Goal: Transaction & Acquisition: Subscribe to service/newsletter

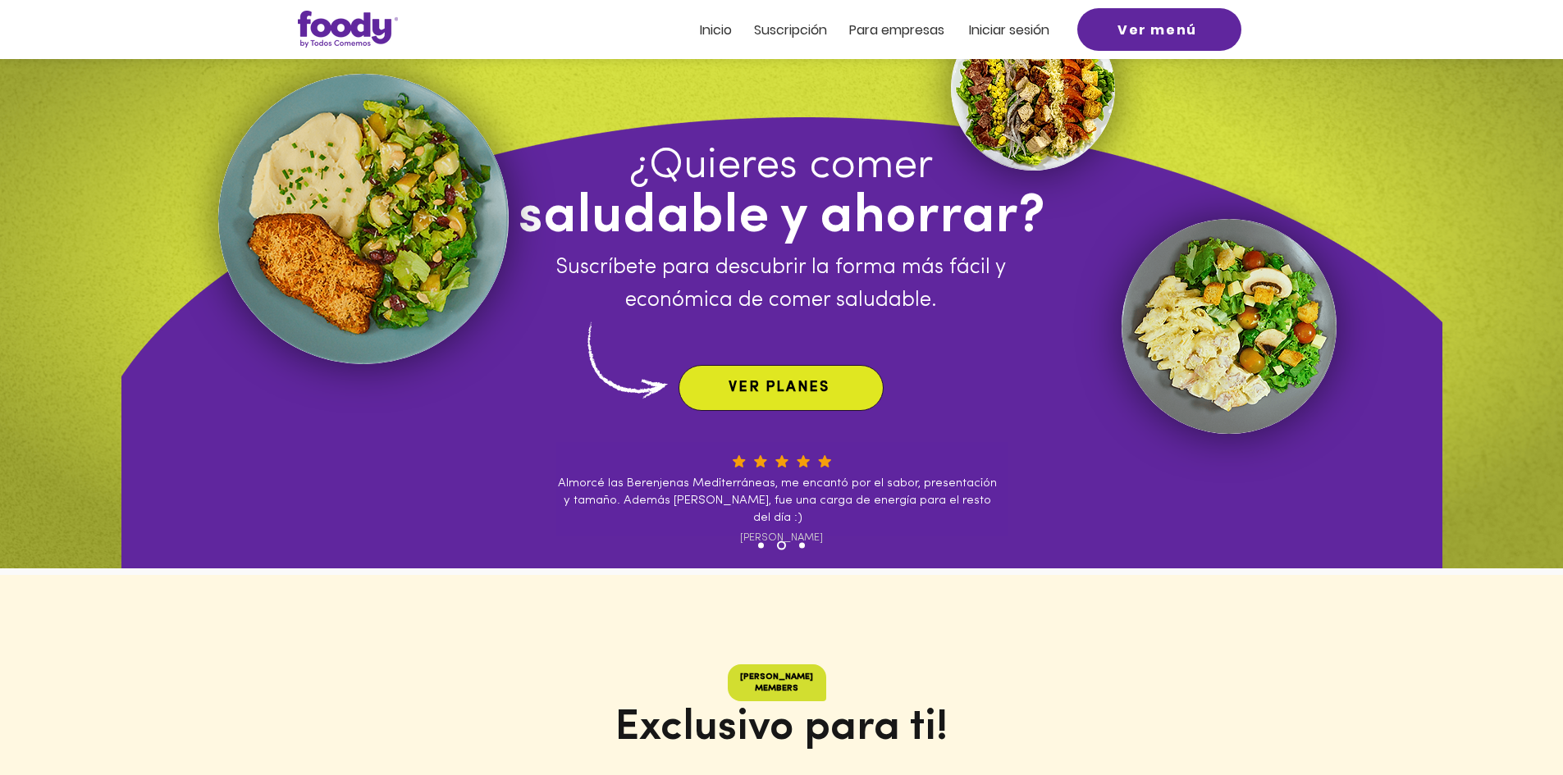
click at [761, 381] on span "VER PLANES" at bounding box center [779, 388] width 101 height 15
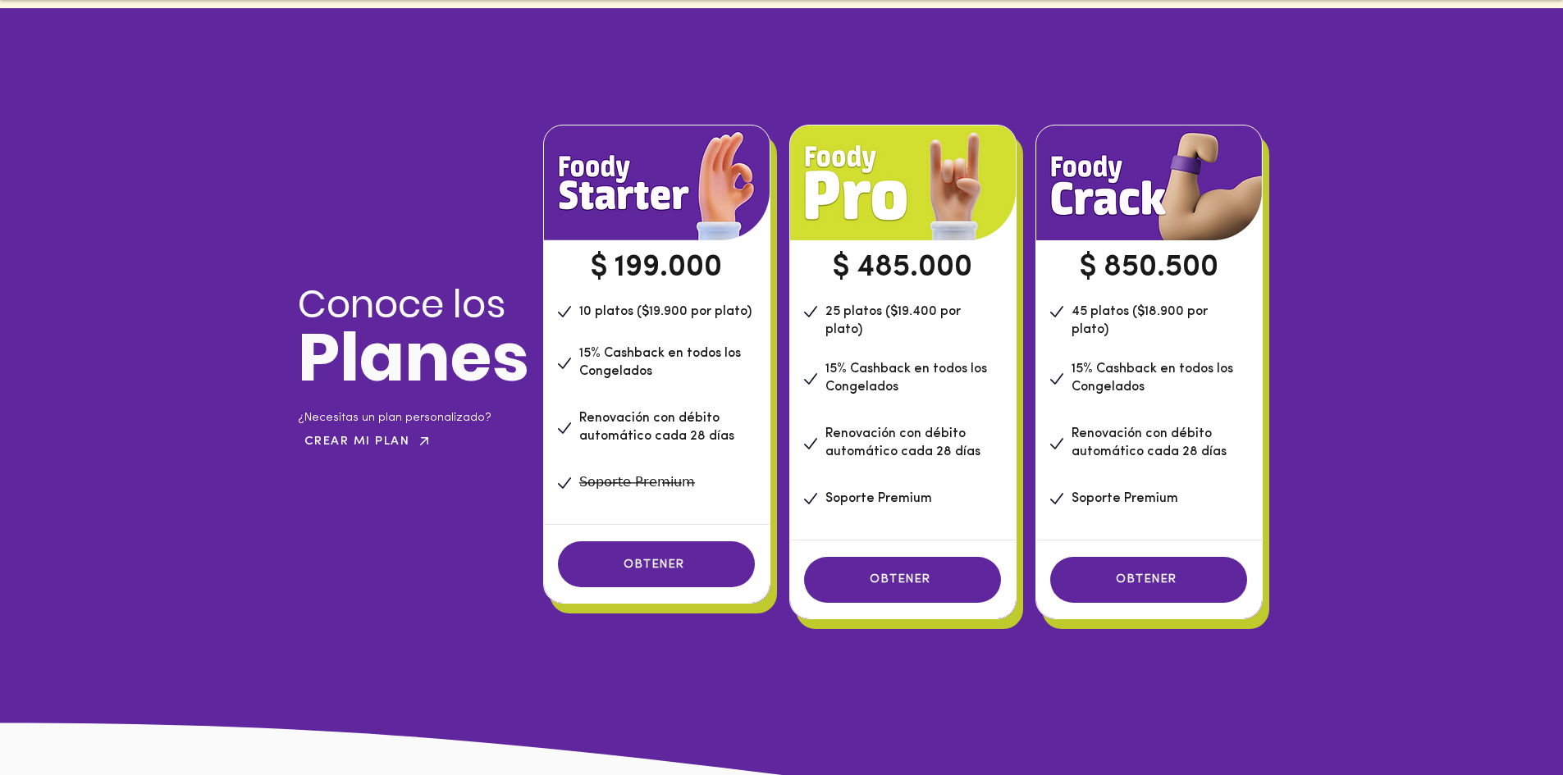
scroll to position [1118, 0]
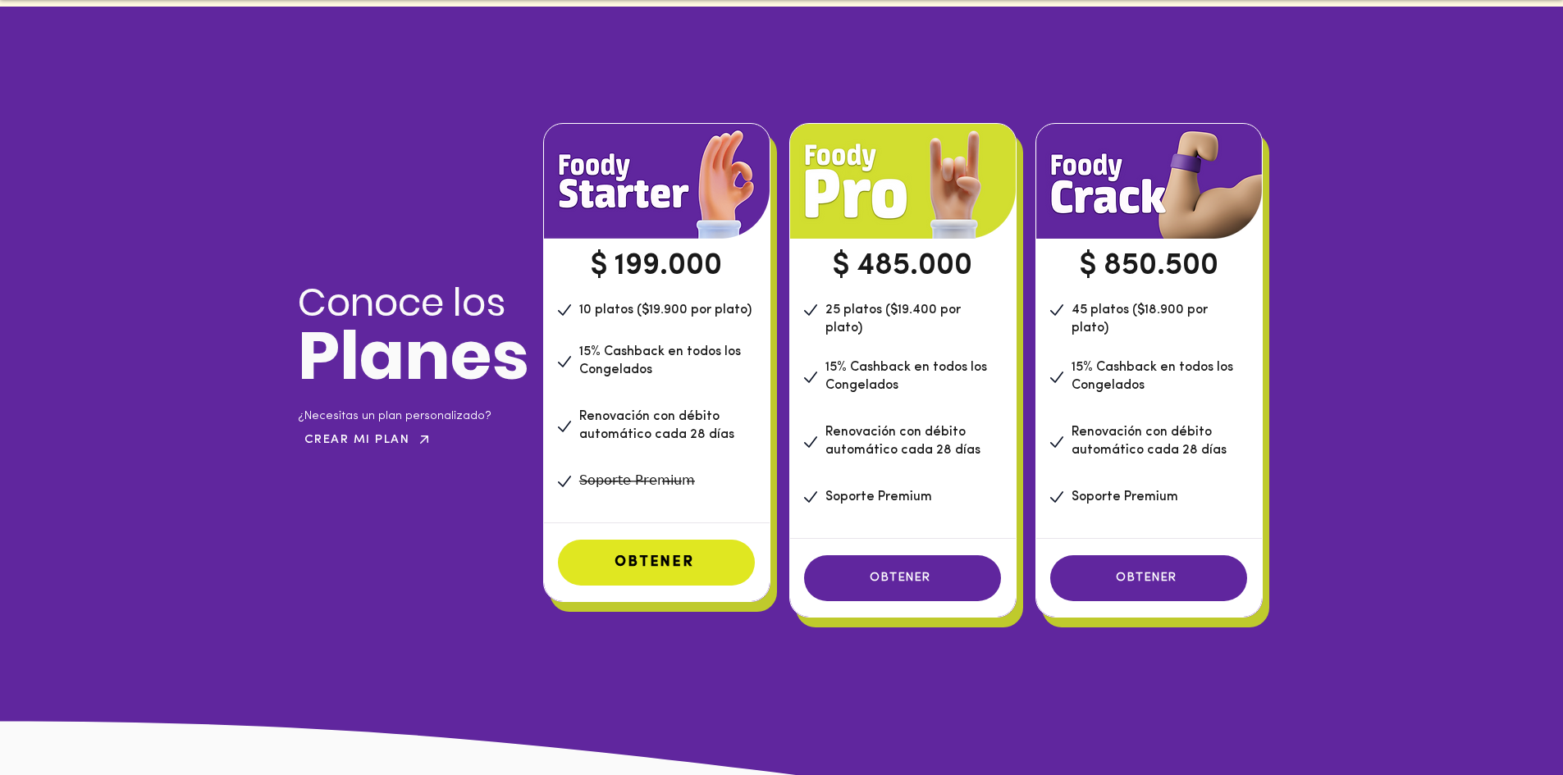
click at [683, 566] on span "OBTENER" at bounding box center [655, 562] width 80 height 15
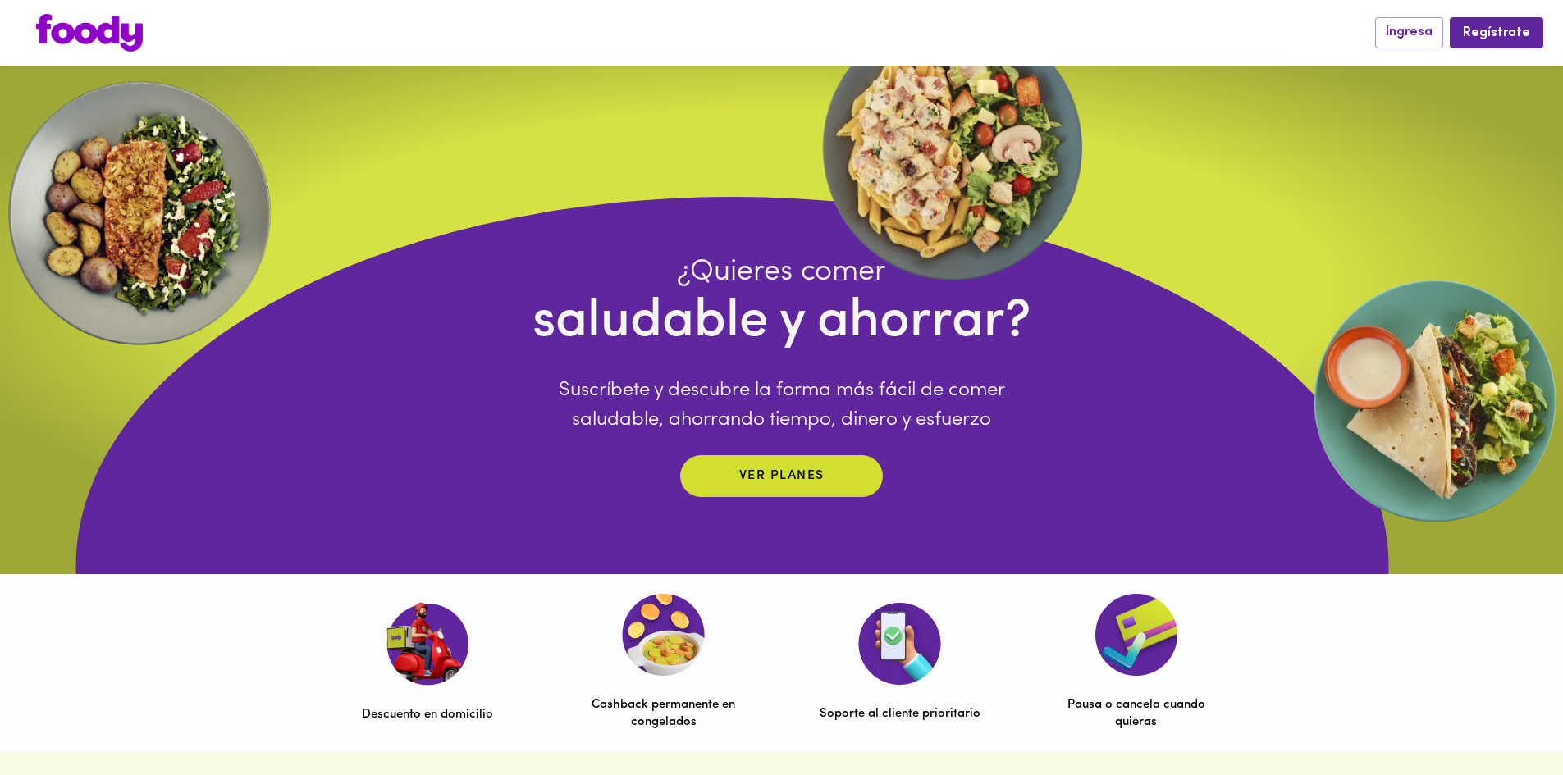
click at [79, 37] on img at bounding box center [89, 33] width 107 height 38
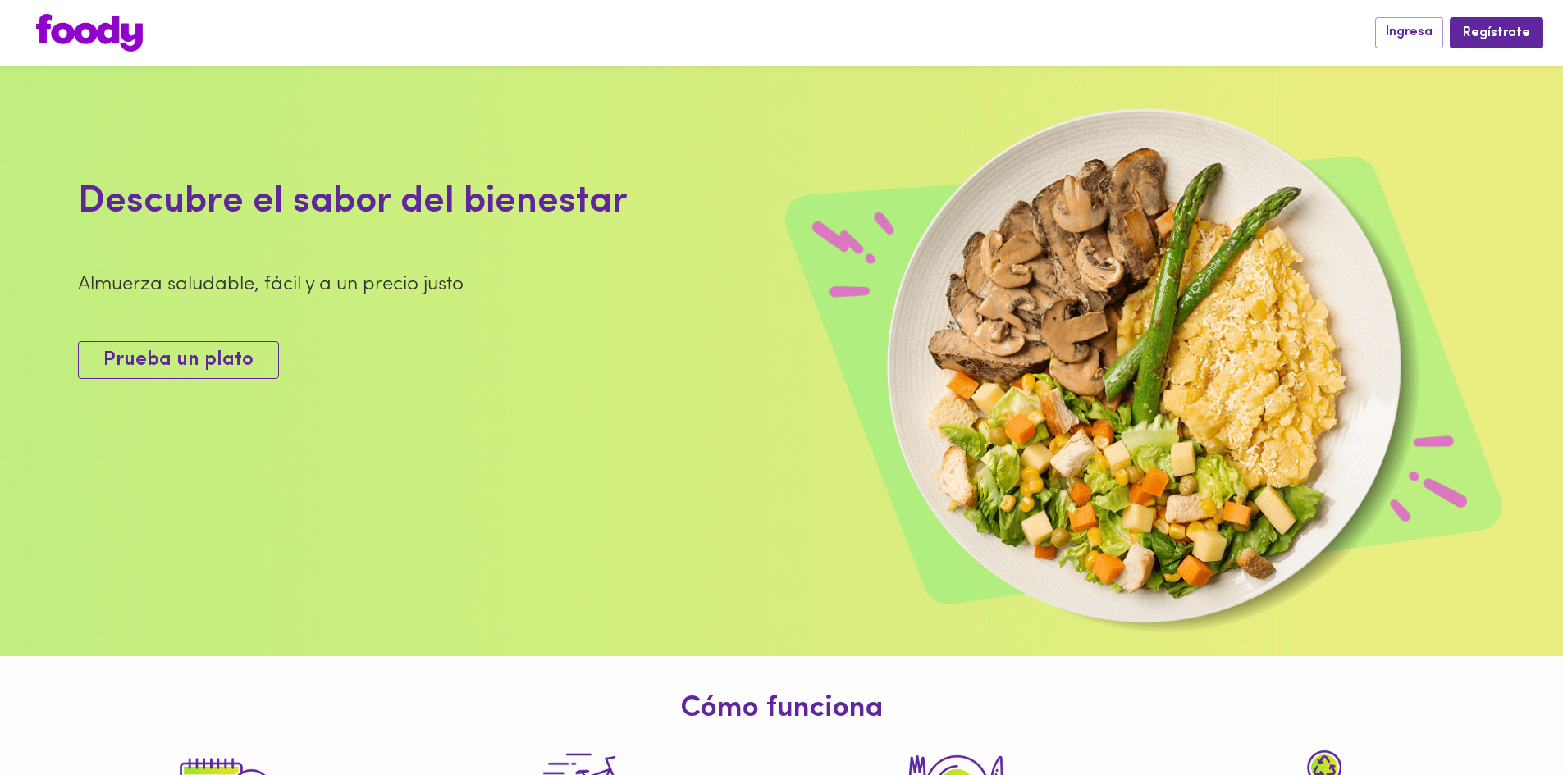
click at [233, 372] on span "Prueba un plato" at bounding box center [178, 361] width 150 height 24
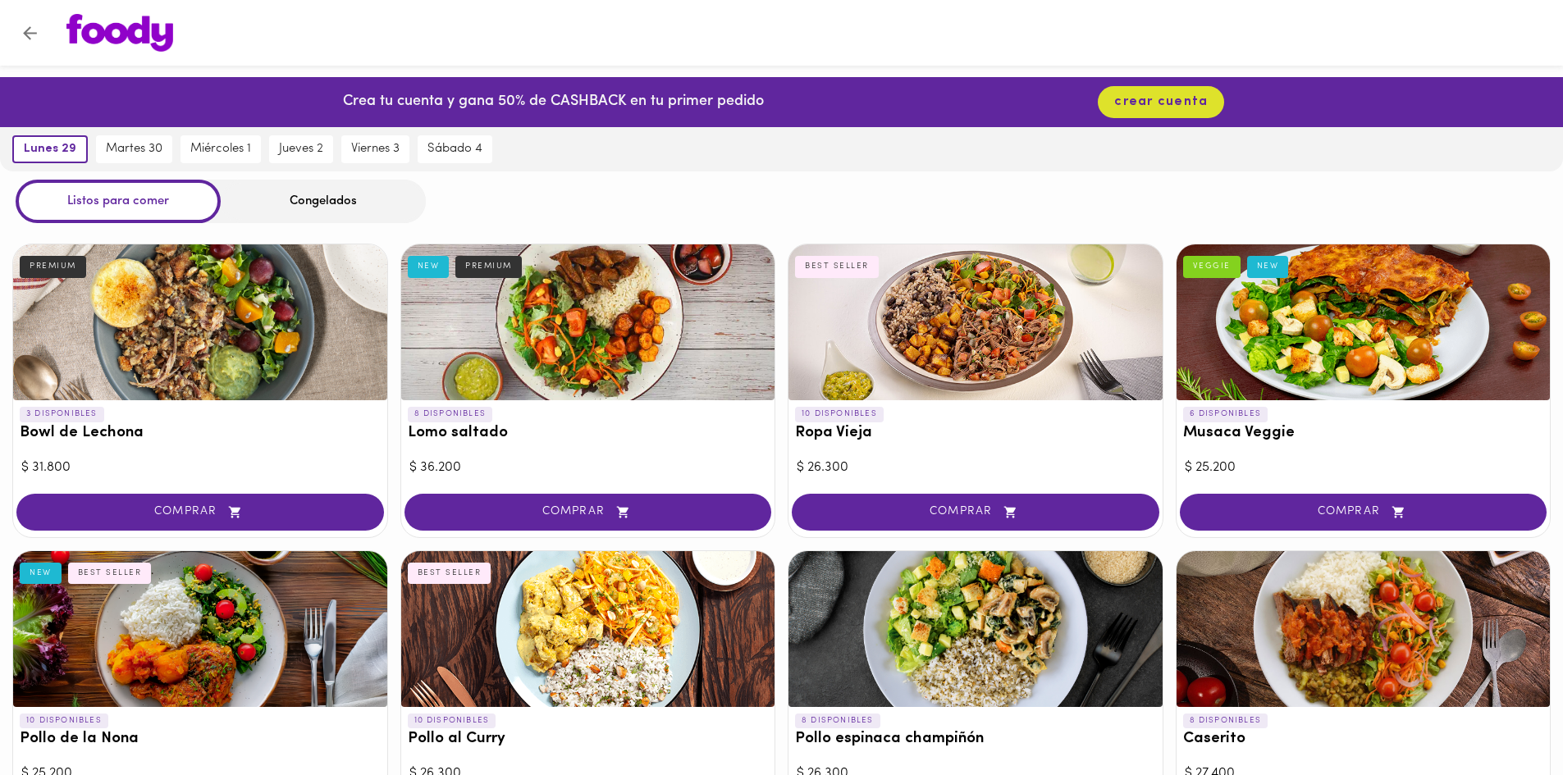
click at [944, 326] on div at bounding box center [975, 323] width 374 height 156
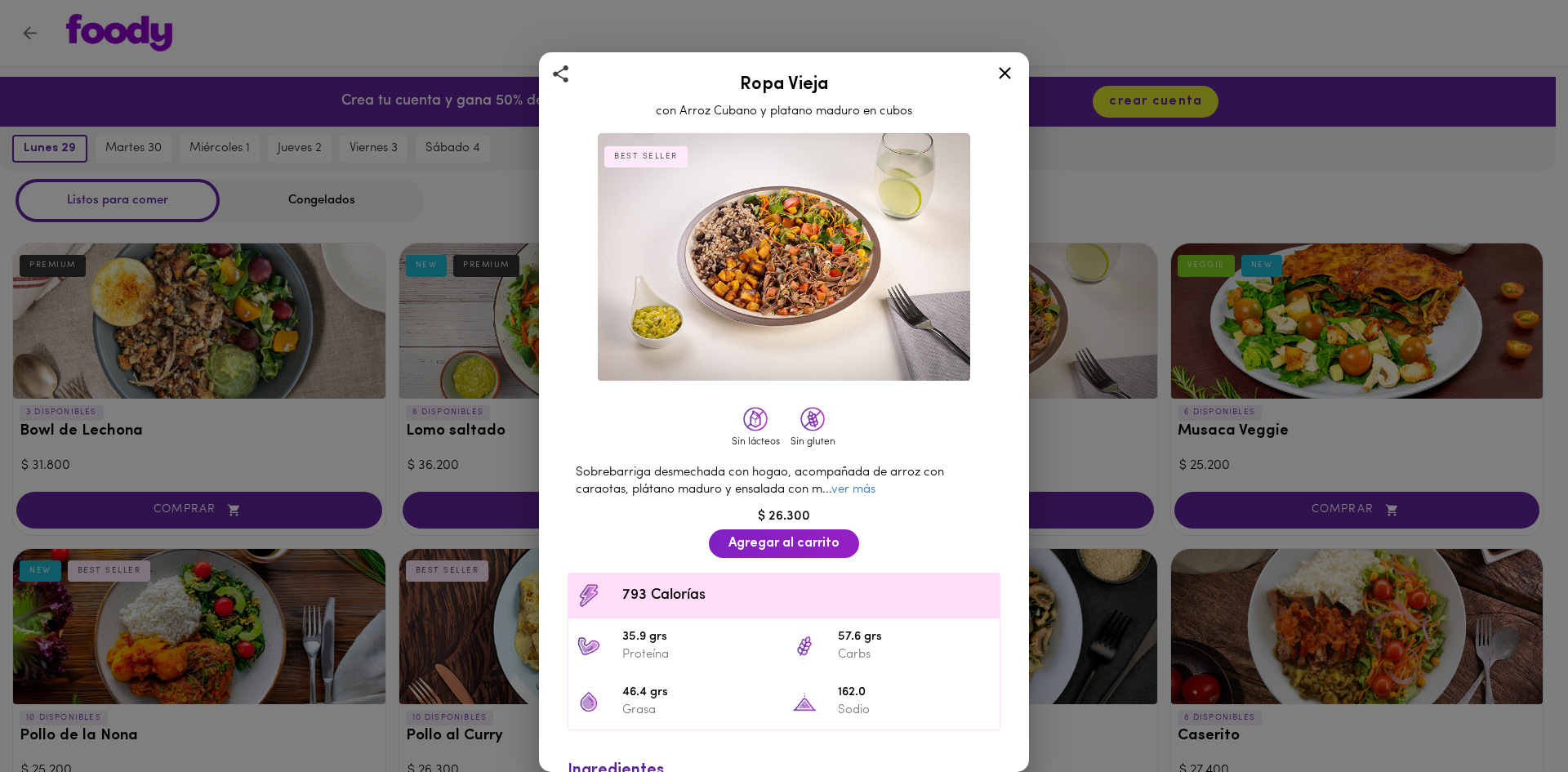
scroll to position [64, 0]
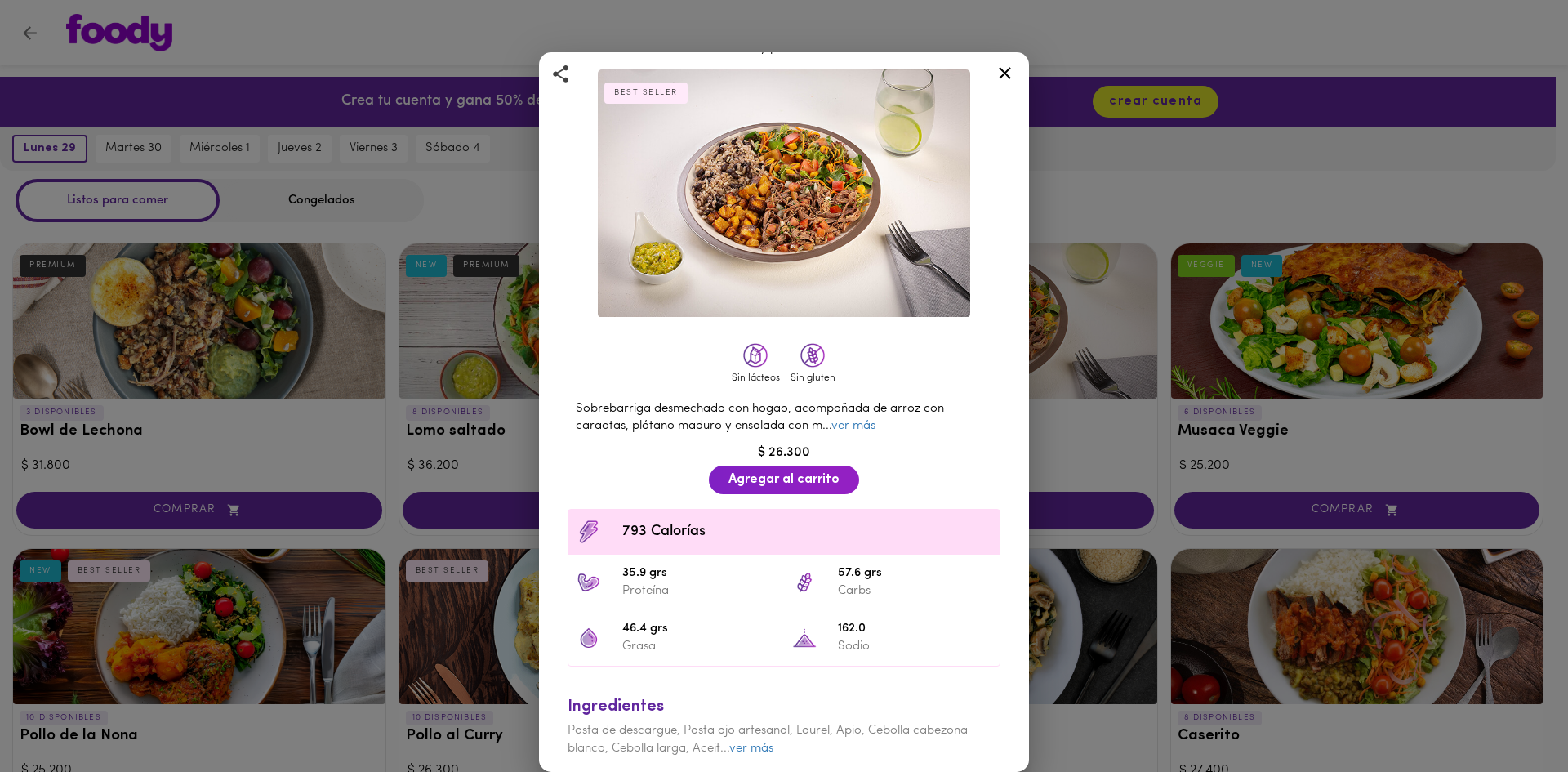
drag, startPoint x: 728, startPoint y: 737, endPoint x: 744, endPoint y: 740, distance: 16.3
click at [729, 737] on span "Posta de descargue, Pasta ajo artesanal, Laurel, Apio, Cebolla cabezona blanca,…" at bounding box center [768, 740] width 400 height 30
click at [745, 740] on span "Posta de descargue, Pasta ajo artesanal, Laurel, Apio, Cebolla cabezona blanca,…" at bounding box center [781, 775] width 427 height 100
click at [749, 744] on link "ver más" at bounding box center [752, 749] width 44 height 12
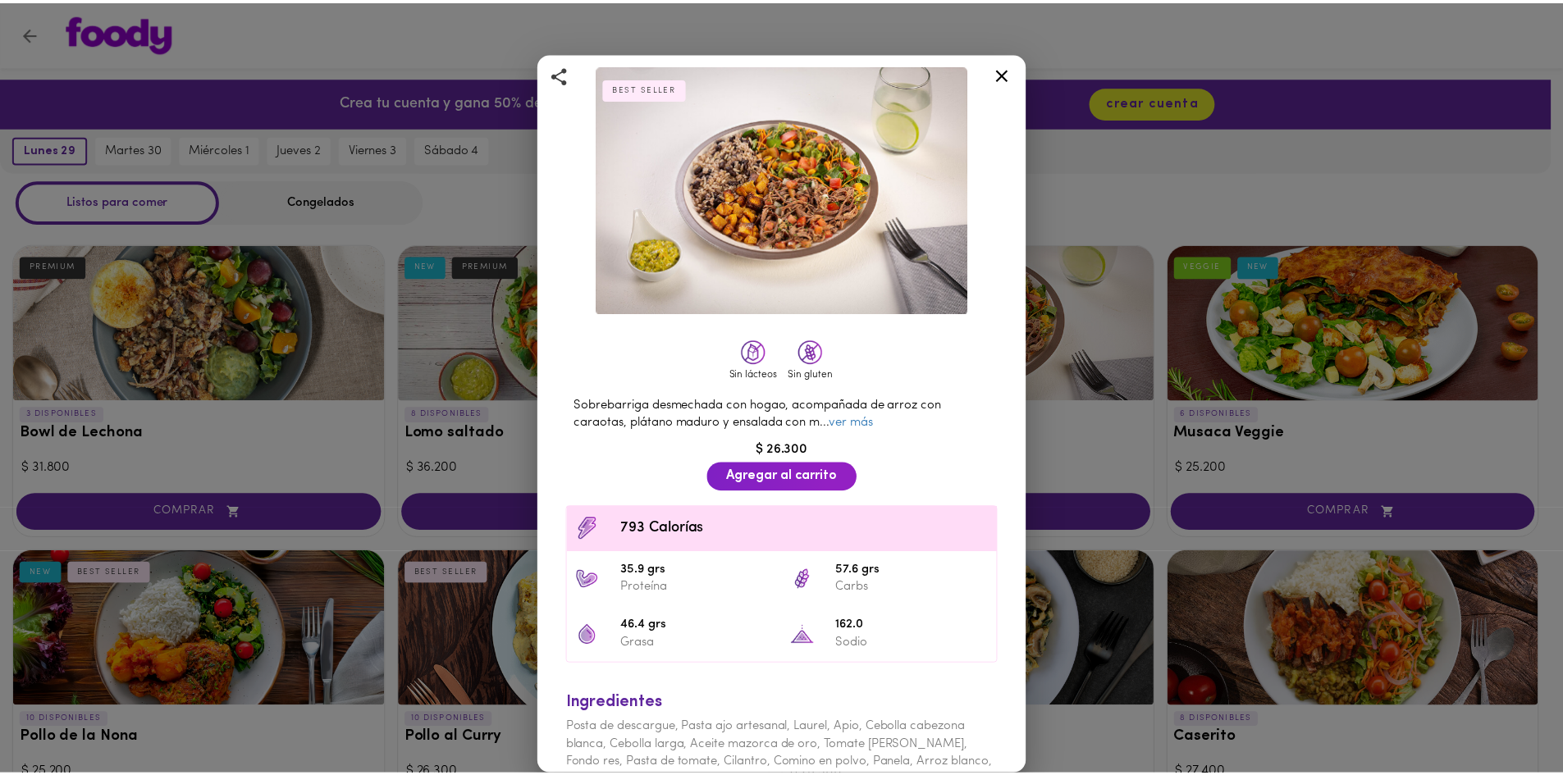
scroll to position [0, 0]
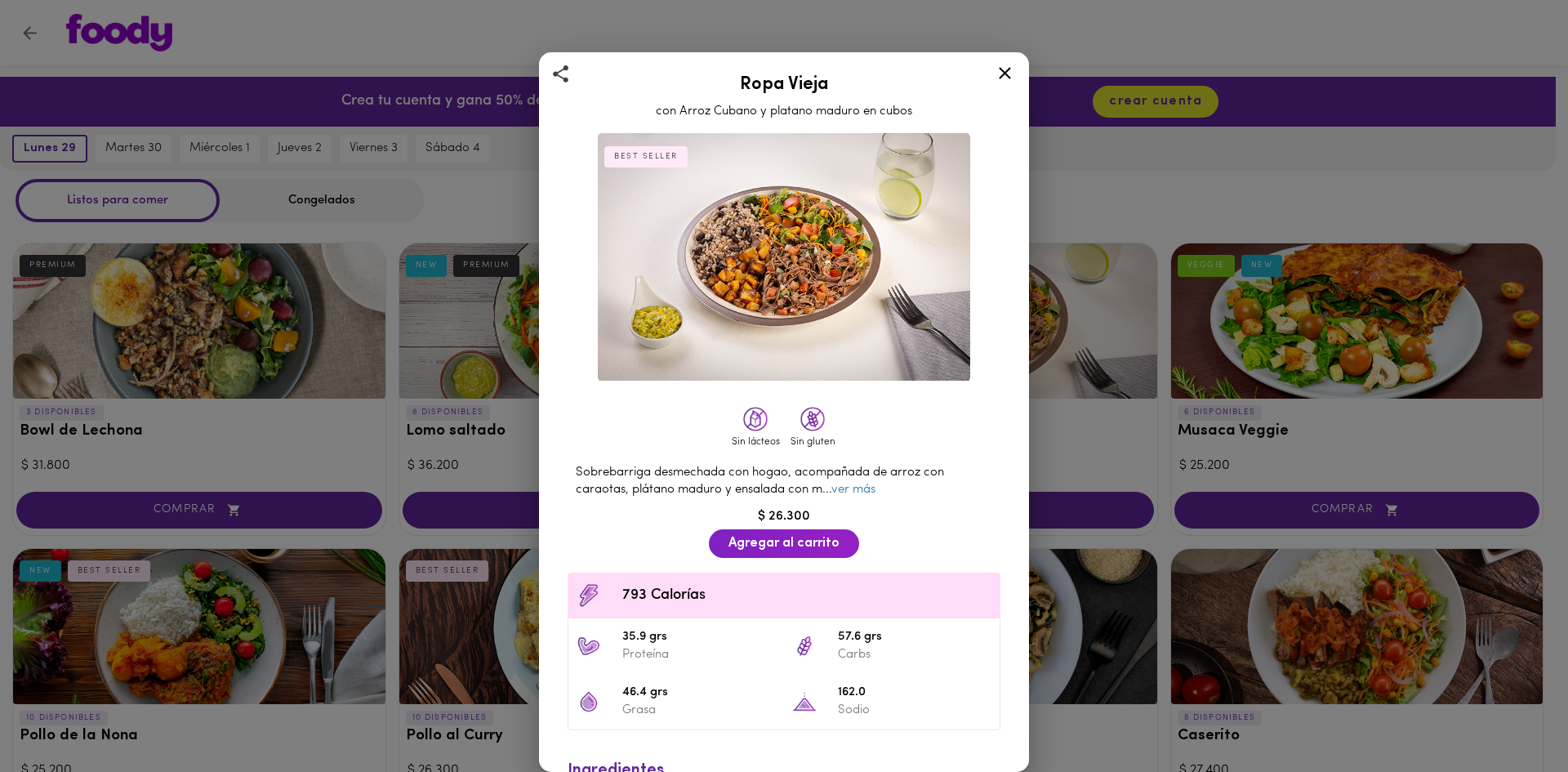
click at [1012, 80] on icon at bounding box center [1005, 73] width 21 height 21
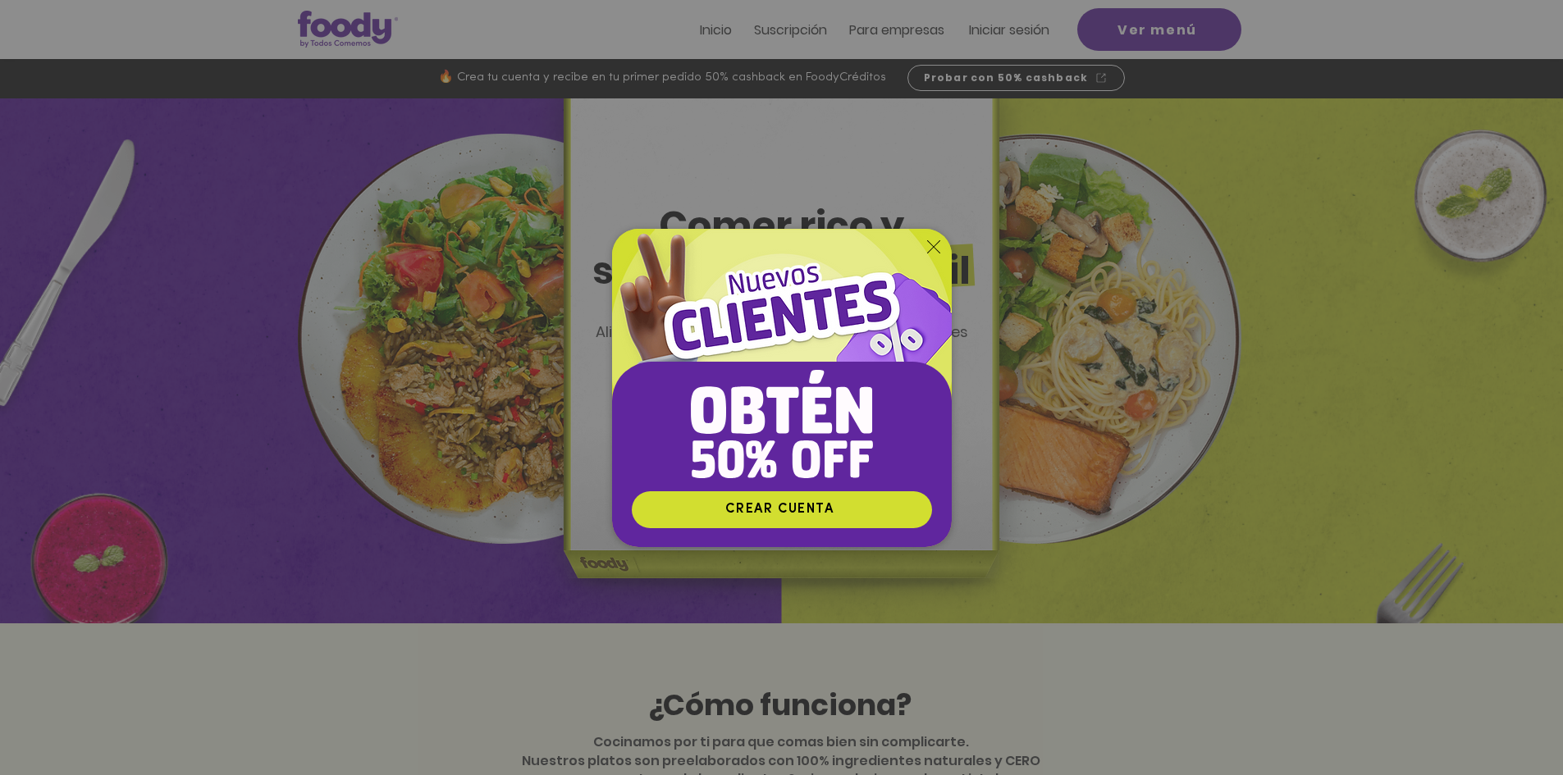
click at [934, 248] on icon "Volver al sitio" at bounding box center [933, 246] width 13 height 13
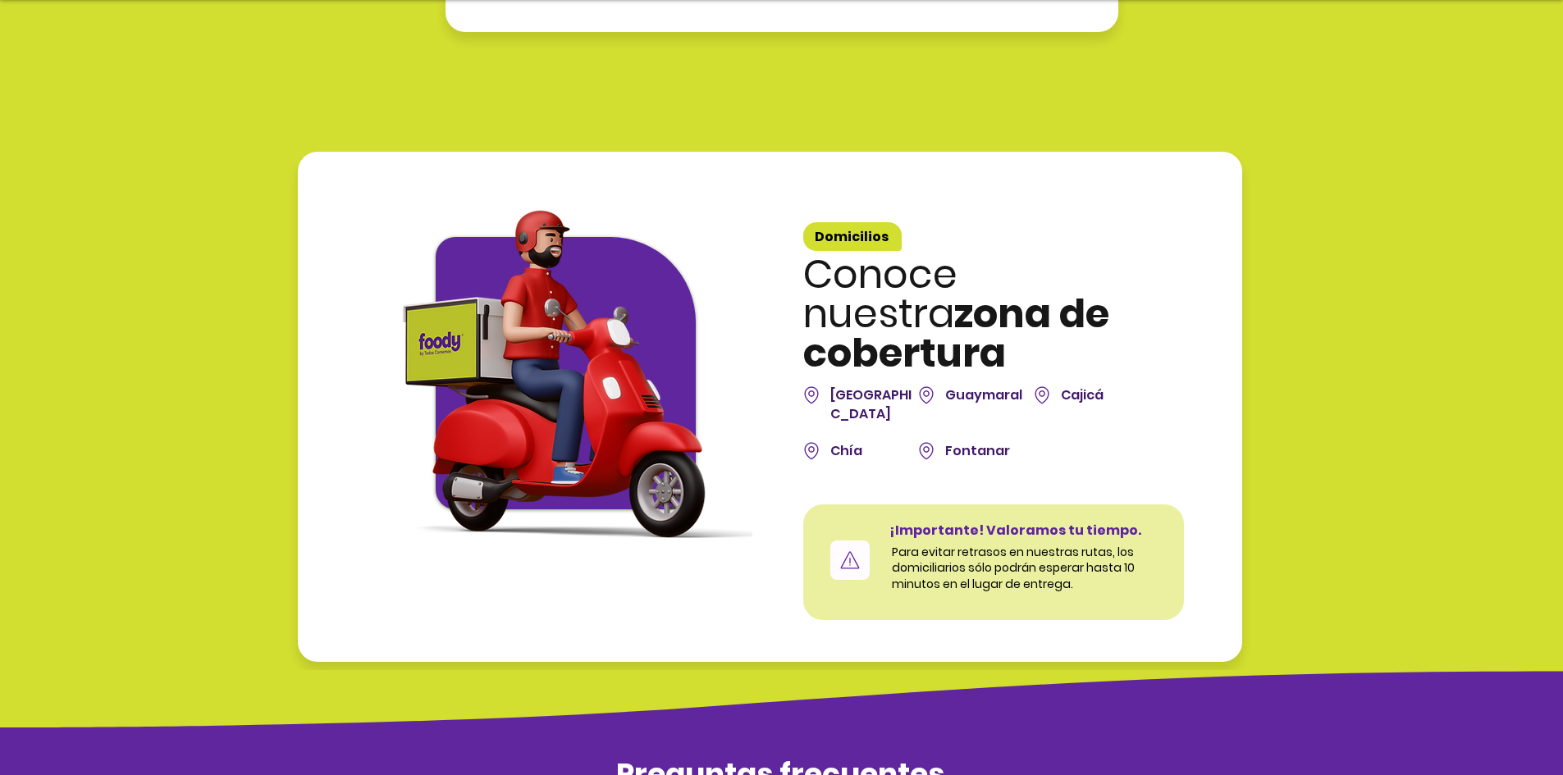
scroll to position [4431, 0]
